Goal: Task Accomplishment & Management: Complete application form

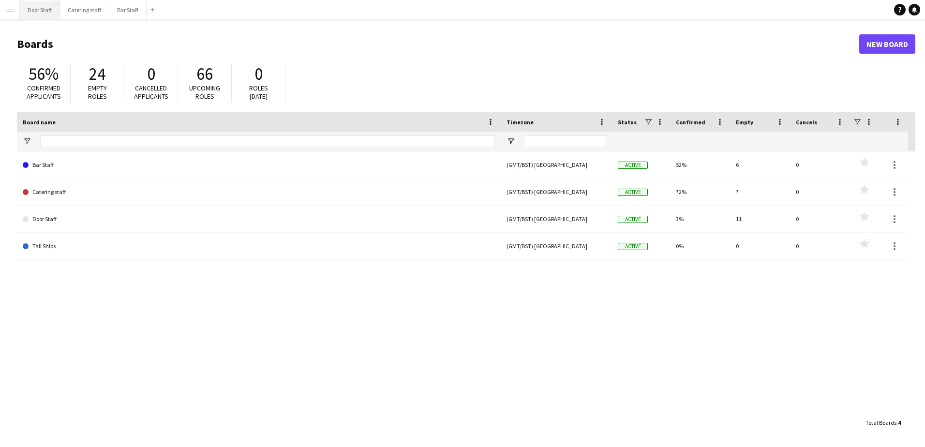
click at [32, 6] on button "Door Staff Close" at bounding box center [40, 9] width 40 height 19
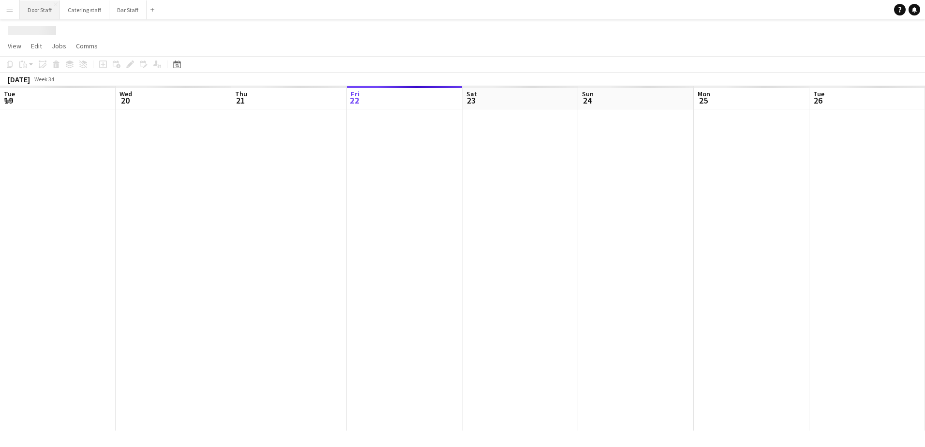
scroll to position [0, 231]
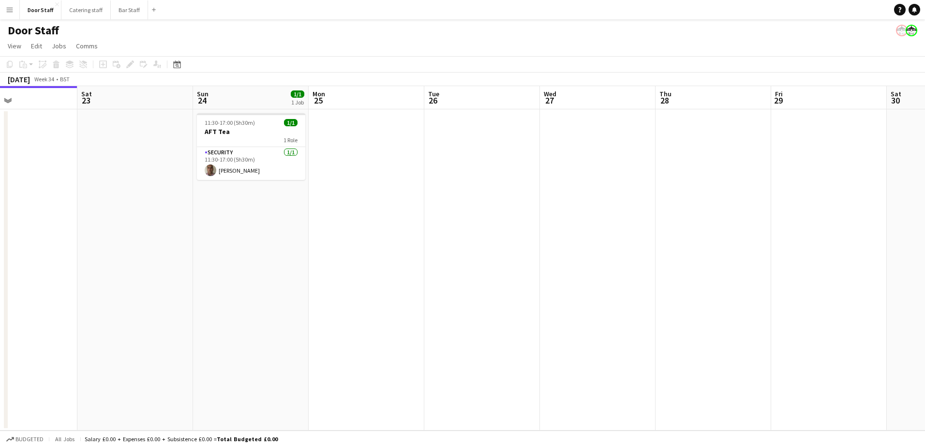
drag, startPoint x: 472, startPoint y: 255, endPoint x: 318, endPoint y: 267, distance: 154.4
click at [318, 267] on app-calendar-viewport "Tue 19 Wed 20 Thu 21 Fri 22 Sat 23 Sun 24 1/1 1 Job Mon 25 Tue 26 Wed 27 Thu 28…" at bounding box center [462, 258] width 925 height 345
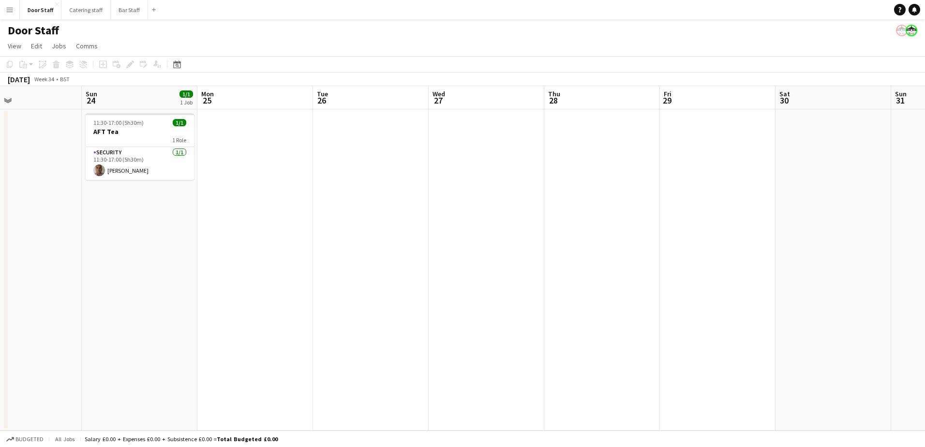
drag, startPoint x: 518, startPoint y: 220, endPoint x: 291, endPoint y: 254, distance: 229.5
click at [291, 254] on app-calendar-viewport "Wed 20 Thu 21 Fri 22 Sat 23 Sun 24 1/1 1 Job Mon 25 Tue 26 Wed 27 Thu 28 Fri 29…" at bounding box center [462, 258] width 925 height 345
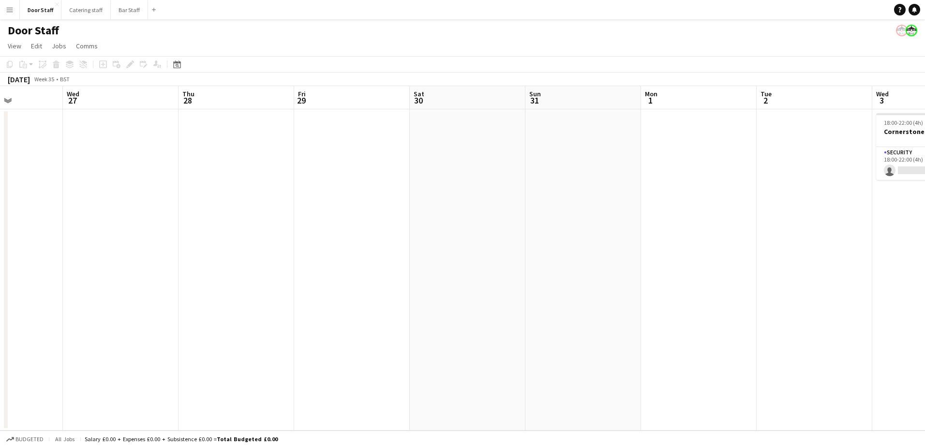
drag, startPoint x: 465, startPoint y: 224, endPoint x: 199, endPoint y: 240, distance: 266.2
click at [199, 240] on app-calendar-viewport "Sun 24 1/1 1 Job Mon 25 Tue 26 Wed 27 Thu 28 Fri 29 Sat 30 Sun 31 Mon 1 Tue 2 W…" at bounding box center [462, 258] width 925 height 345
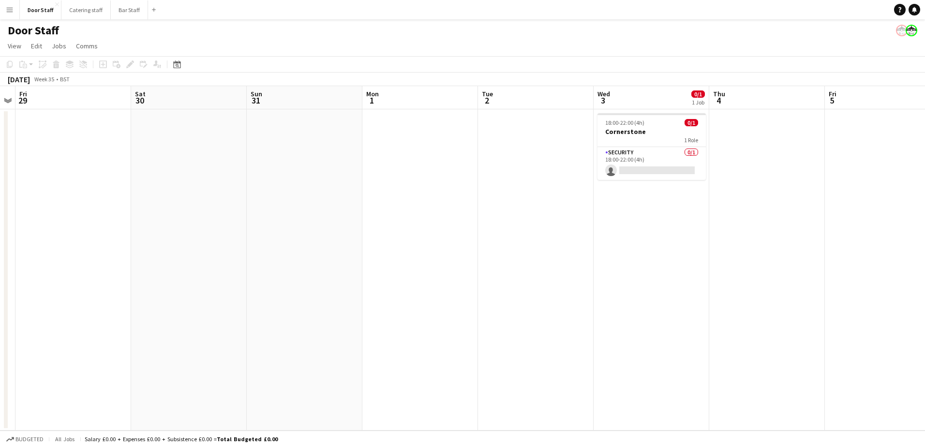
drag, startPoint x: 328, startPoint y: 218, endPoint x: 24, endPoint y: 232, distance: 304.3
click at [24, 232] on app-calendar-viewport "Tue 26 Wed 27 Thu 28 Fri 29 Sat 30 Sun 31 Mon 1 Tue 2 Wed 3 0/1 1 Job Thu 4 Fri…" at bounding box center [462, 258] width 925 height 345
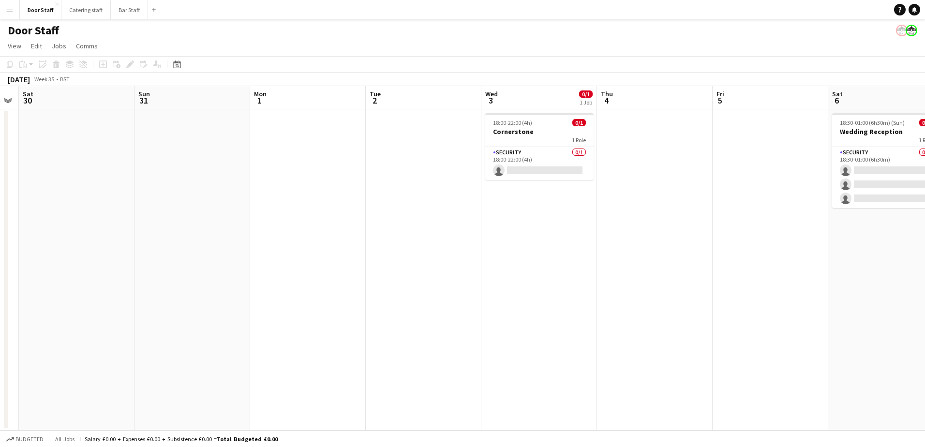
drag, startPoint x: 243, startPoint y: 221, endPoint x: 49, endPoint y: 231, distance: 193.9
click at [49, 231] on app-calendar-viewport "Wed 27 Thu 28 Fri 29 Sat 30 Sun 31 Mon 1 Tue 2 Wed 3 0/1 1 Job Thu 4 Fri 5 Sat …" at bounding box center [462, 258] width 925 height 345
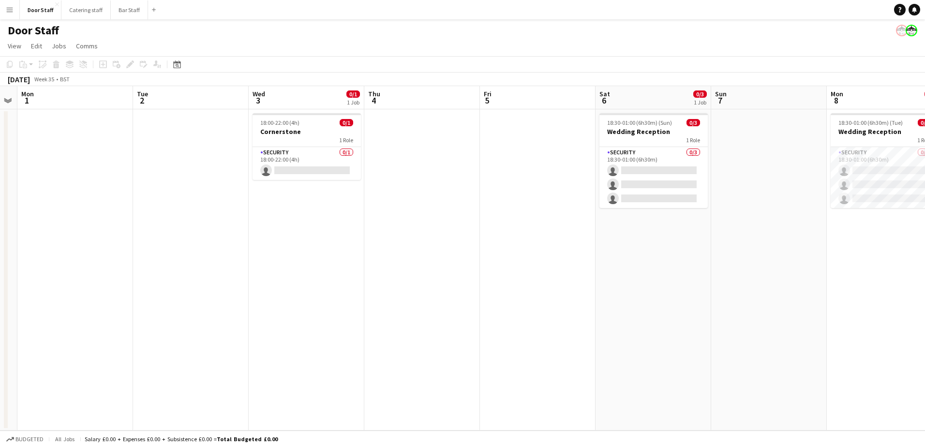
drag, startPoint x: 319, startPoint y: 278, endPoint x: 209, endPoint y: 270, distance: 110.7
click at [209, 270] on app-calendar-viewport "Fri 29 Sat 30 Sun 31 Mon 1 Tue 2 Wed 3 0/1 1 Job Thu 4 Fri 5 Sat 6 0/3 1 Job Su…" at bounding box center [462, 258] width 925 height 345
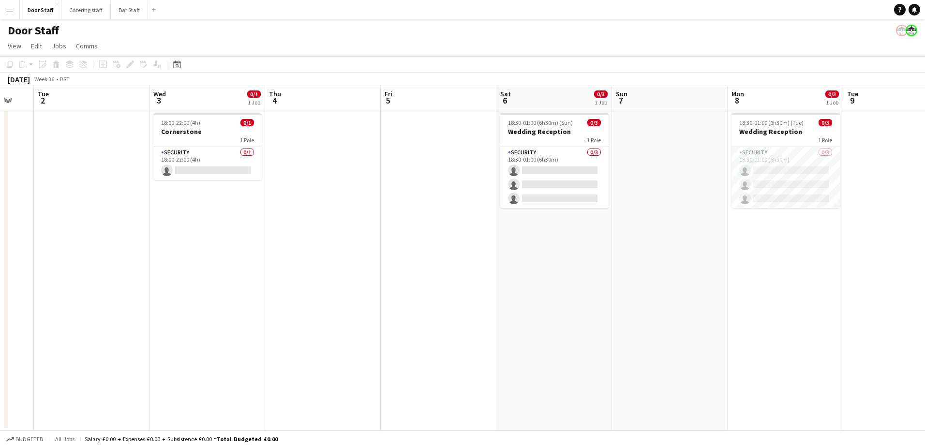
scroll to position [0, 315]
drag, startPoint x: 394, startPoint y: 260, endPoint x: 293, endPoint y: 262, distance: 101.2
click at [293, 262] on app-calendar-viewport "Sat 30 Sun 31 Mon 1 Tue 2 Wed 3 0/1 1 Job Thu 4 Fri 5 Sat 6 0/3 1 Job Sun 7 Mon…" at bounding box center [462, 258] width 925 height 345
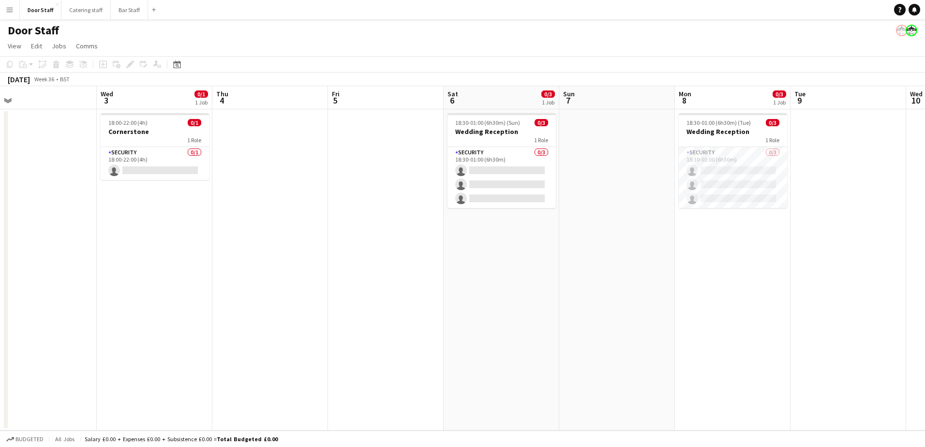
drag, startPoint x: 358, startPoint y: 245, endPoint x: 307, endPoint y: 255, distance: 51.8
click at [307, 255] on app-calendar-viewport "Sat 30 Sun 31 Mon 1 Tue 2 Wed 3 0/1 1 Job Thu 4 Fri 5 Sat 6 0/3 1 Job Sun 7 Mon…" at bounding box center [462, 258] width 925 height 345
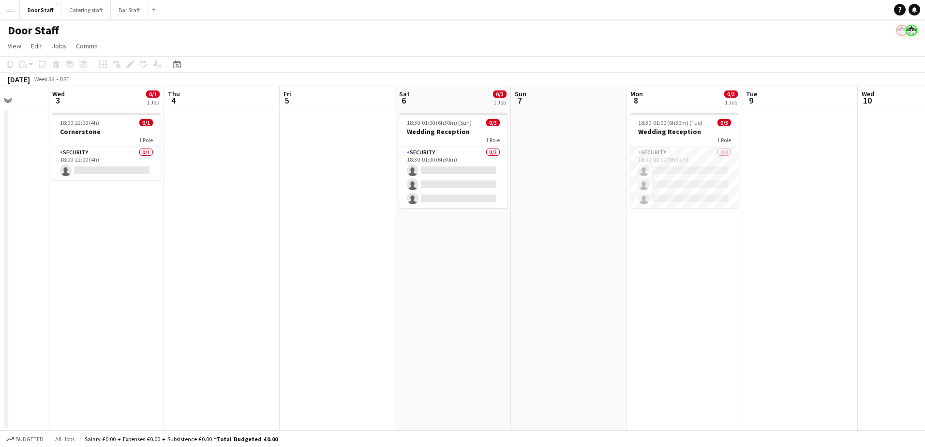
scroll to position [0, 298]
drag, startPoint x: 399, startPoint y: 272, endPoint x: 352, endPoint y: 291, distance: 51.2
click at [352, 291] on app-calendar-viewport "Sun 31 Mon 1 Tue 2 Wed 3 0/1 1 Job Thu 4 Fri 5 Sat 6 0/3 1 Job Sun 7 Mon 8 0/3 …" at bounding box center [462, 258] width 925 height 345
click at [8, 12] on app-icon "Menu" at bounding box center [10, 10] width 8 height 8
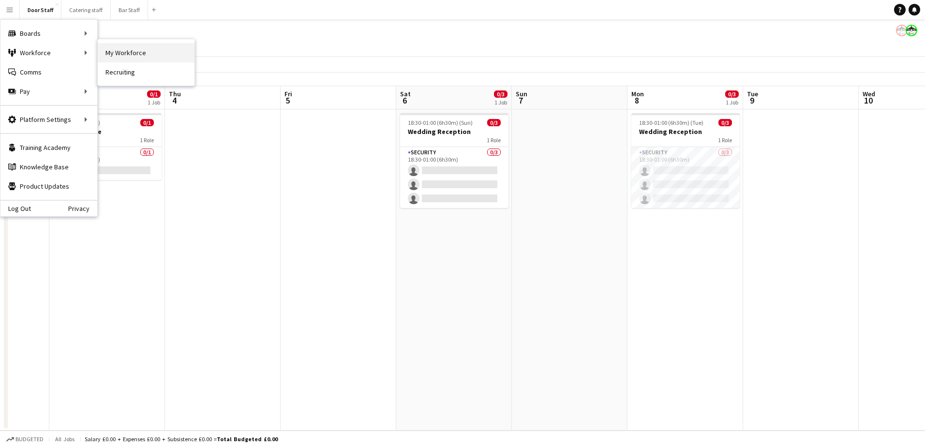
click at [136, 48] on link "My Workforce" at bounding box center [146, 52] width 97 height 19
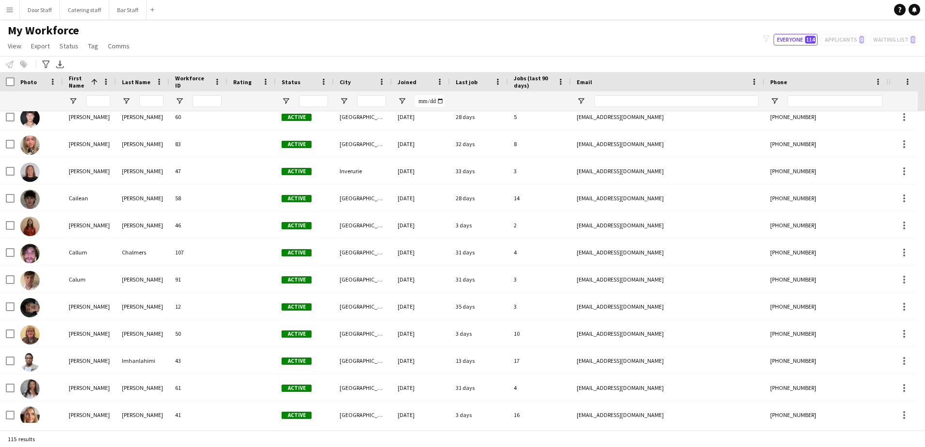
scroll to position [194, 0]
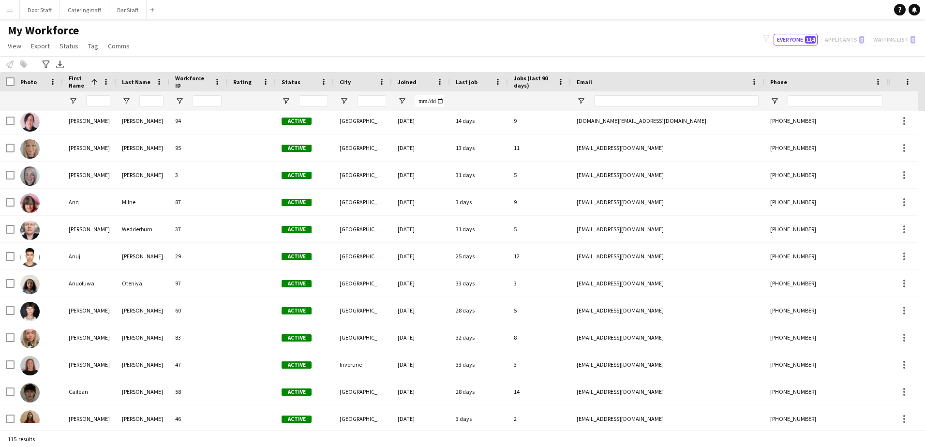
click at [8, 10] on app-icon "Menu" at bounding box center [10, 10] width 8 height 8
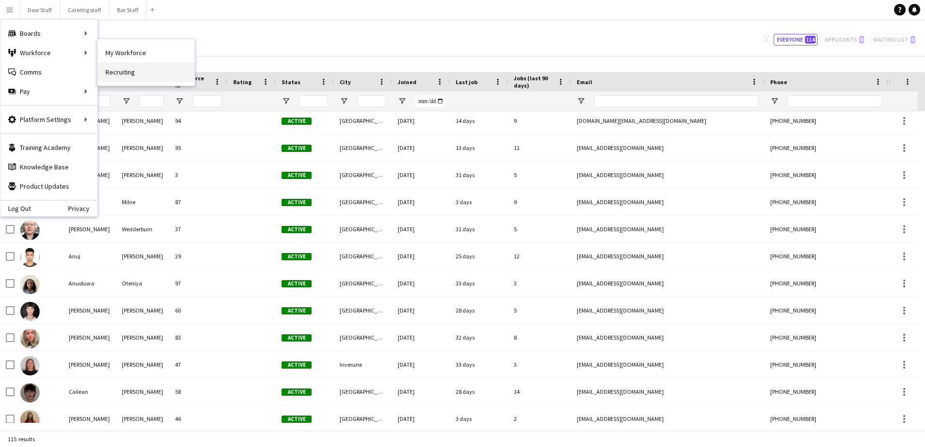
click at [132, 73] on link "Recruiting" at bounding box center [146, 71] width 97 height 19
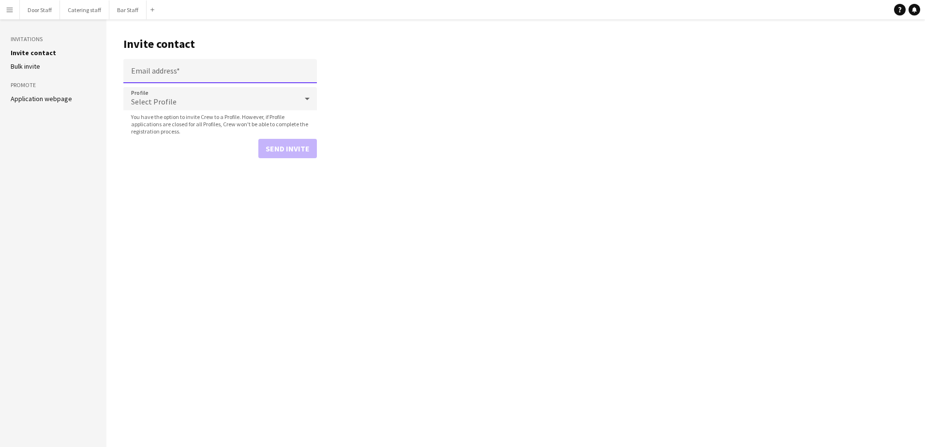
click at [209, 75] on input "Email address" at bounding box center [220, 71] width 194 height 24
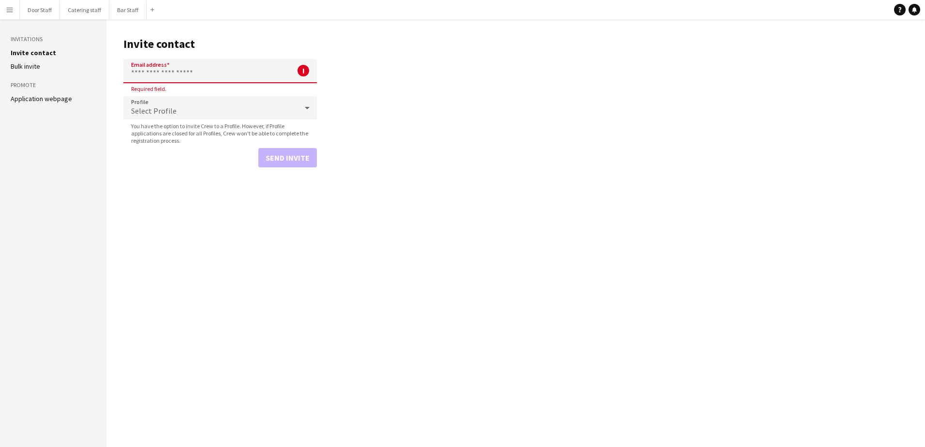
click at [238, 72] on input "Email address" at bounding box center [220, 71] width 194 height 24
paste input "**********"
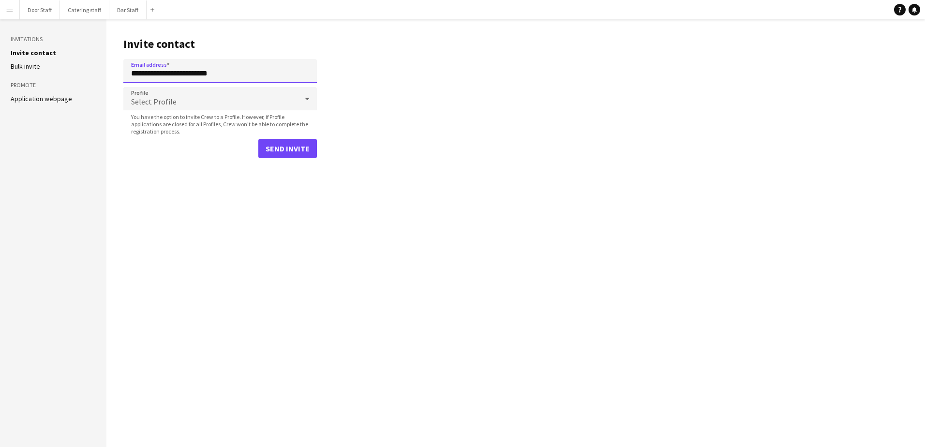
type input "**********"
click at [179, 100] on div "Select Profile" at bounding box center [210, 98] width 174 height 23
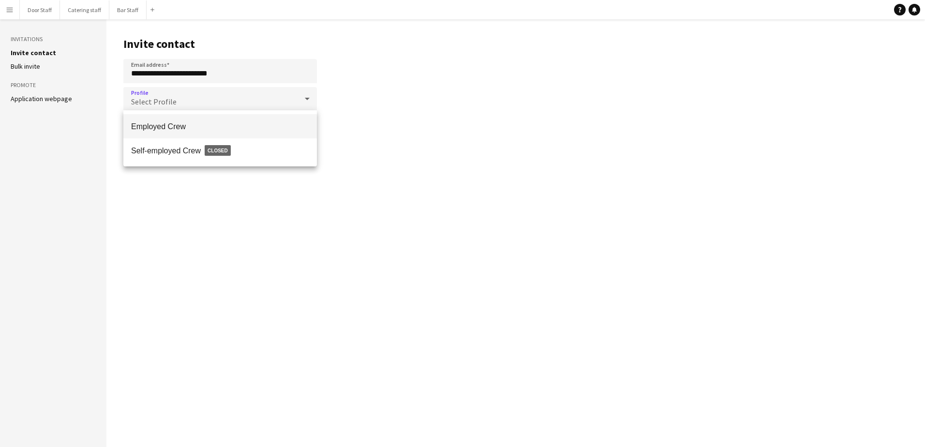
click at [167, 123] on span "Employed Crew" at bounding box center [220, 126] width 178 height 9
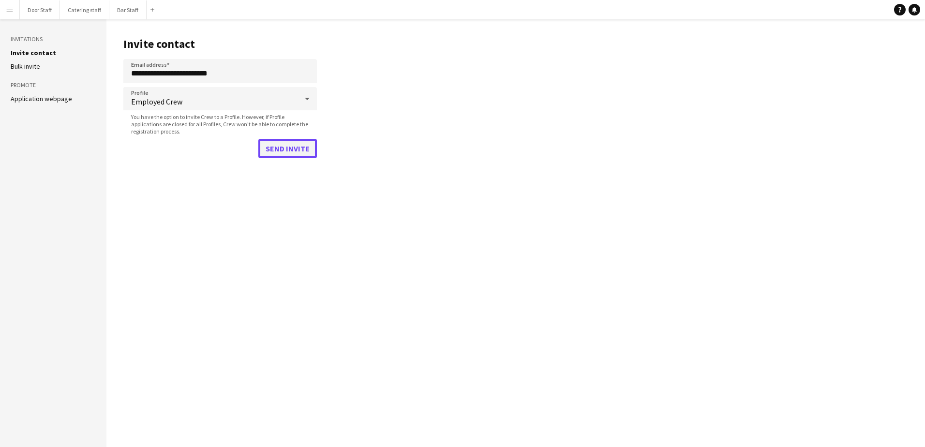
click at [290, 152] on button "Send invite" at bounding box center [287, 148] width 59 height 19
